Goal: Transaction & Acquisition: Purchase product/service

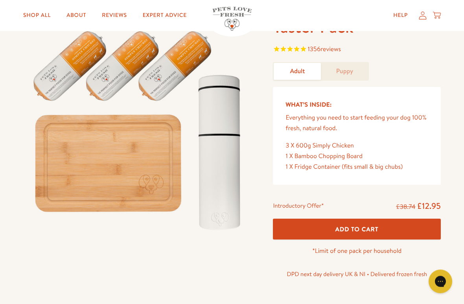
scroll to position [58, 0]
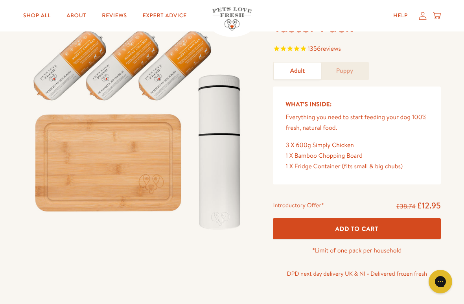
click at [353, 231] on span "Add To Cart" at bounding box center [357, 229] width 43 height 8
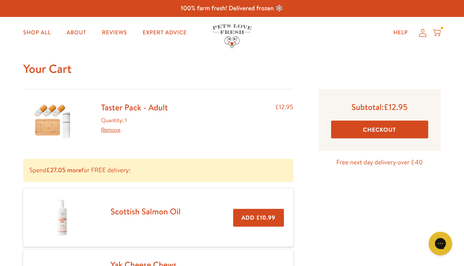
click at [386, 127] on button "Checkout" at bounding box center [379, 129] width 97 height 18
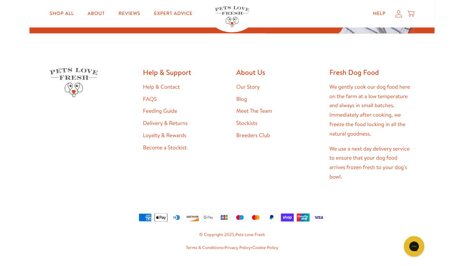
scroll to position [1487, 0]
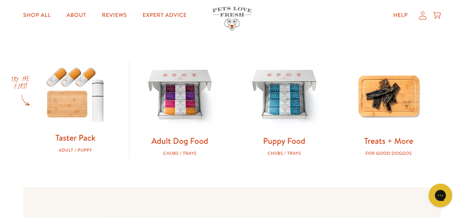
scroll to position [230, 0]
click at [76, 111] on img at bounding box center [75, 94] width 79 height 76
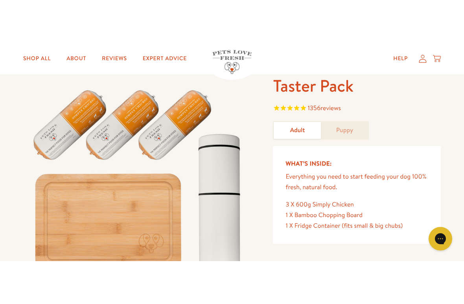
scroll to position [43, 0]
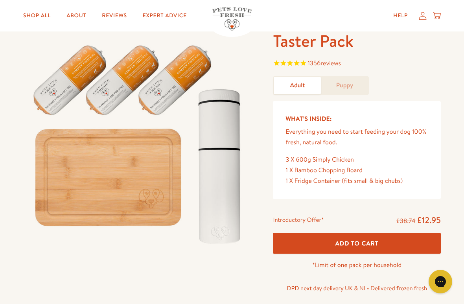
click at [28, 19] on link "Shop All" at bounding box center [37, 16] width 40 height 16
